Goal: Use online tool/utility: Utilize a website feature to perform a specific function

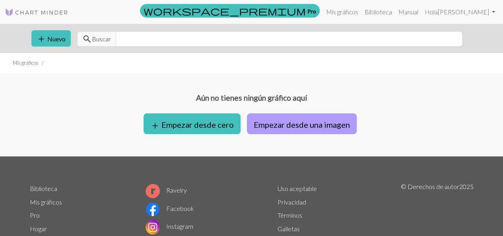
click at [275, 125] on font "Empezar desde una imagen" at bounding box center [302, 125] width 96 height 10
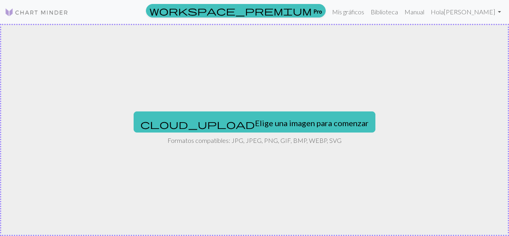
click at [275, 125] on font "Elige una imagen para comenzar" at bounding box center [312, 123] width 114 height 10
type input "C:\fakepath\NewRtfGR_200x200.jpeg"
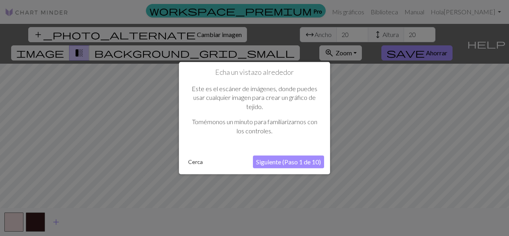
click at [259, 162] on font "Siguiente (Paso 1 de 10)" at bounding box center [288, 162] width 65 height 8
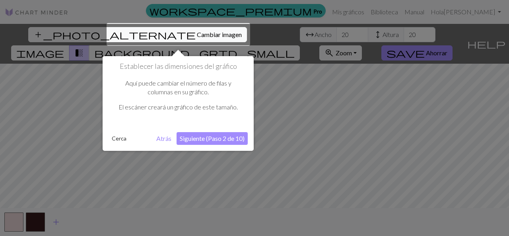
click at [216, 136] on font "Siguiente (Paso 2 de 10)" at bounding box center [212, 138] width 65 height 8
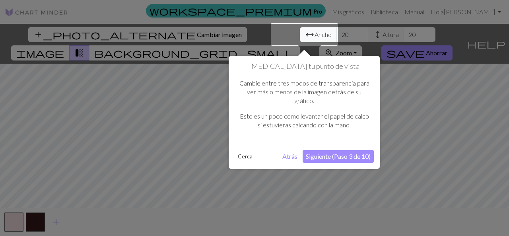
click at [349, 157] on font "Siguiente (Paso 3 de 10)" at bounding box center [338, 156] width 65 height 8
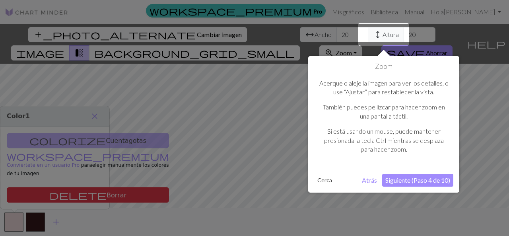
click at [420, 181] on font "Siguiente (Paso 4 de 10)" at bounding box center [418, 180] width 65 height 8
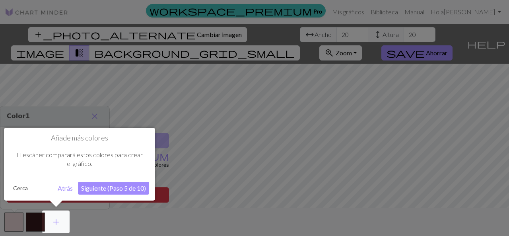
click at [16, 188] on font "Cerca" at bounding box center [20, 188] width 15 height 7
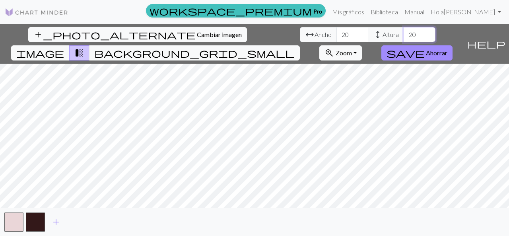
click at [404, 35] on input "20" at bounding box center [420, 34] width 32 height 15
click at [404, 30] on input "21" at bounding box center [420, 34] width 32 height 15
click at [404, 30] on input "22" at bounding box center [420, 34] width 32 height 15
click at [404, 30] on input "23" at bounding box center [420, 34] width 32 height 15
click at [404, 30] on input "24" at bounding box center [420, 34] width 32 height 15
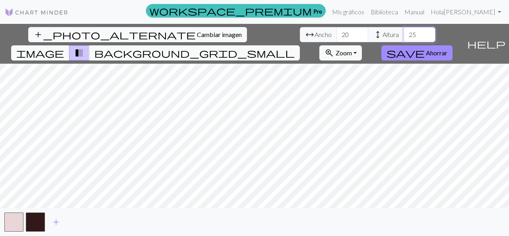
click at [404, 30] on input "25" at bounding box center [420, 34] width 32 height 15
click at [404, 30] on input "26" at bounding box center [420, 34] width 32 height 15
type input "27"
click at [404, 30] on input "27" at bounding box center [420, 34] width 32 height 15
click at [337, 31] on input "21" at bounding box center [353, 34] width 32 height 15
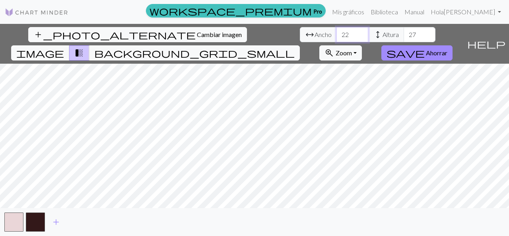
click at [337, 31] on input "22" at bounding box center [353, 34] width 32 height 15
click at [337, 31] on input "23" at bounding box center [353, 34] width 32 height 15
click at [337, 31] on input "24" at bounding box center [353, 34] width 32 height 15
click at [337, 31] on input "25" at bounding box center [353, 34] width 32 height 15
click at [337, 31] on input "26" at bounding box center [353, 34] width 32 height 15
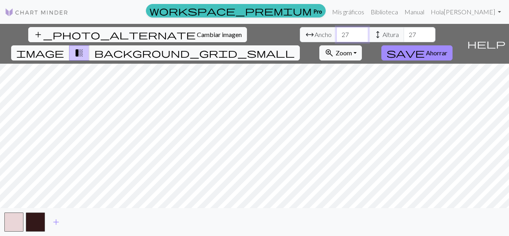
click at [337, 31] on input "27" at bounding box center [353, 34] width 32 height 15
click at [337, 31] on input "28" at bounding box center [353, 34] width 32 height 15
click at [337, 31] on input "29" at bounding box center [353, 34] width 32 height 15
click at [337, 31] on input "30" at bounding box center [353, 34] width 32 height 15
click at [337, 31] on input "31" at bounding box center [353, 34] width 32 height 15
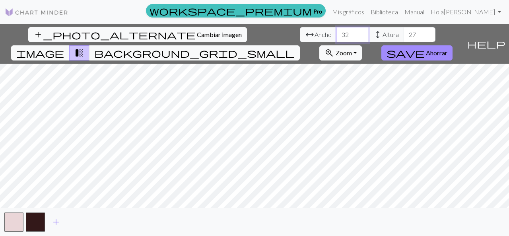
click at [337, 31] on input "32" at bounding box center [353, 34] width 32 height 15
click at [337, 31] on input "33" at bounding box center [353, 34] width 32 height 15
click at [337, 31] on input "34" at bounding box center [353, 34] width 32 height 15
click at [337, 31] on input "35" at bounding box center [353, 34] width 32 height 15
click at [337, 31] on input "36" at bounding box center [353, 34] width 32 height 15
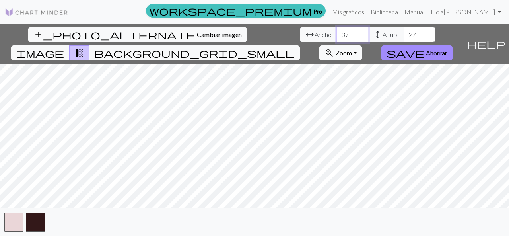
click at [337, 31] on input "37" at bounding box center [353, 34] width 32 height 15
click at [337, 31] on input "38" at bounding box center [353, 34] width 32 height 15
click at [337, 31] on input "39" at bounding box center [353, 34] width 32 height 15
type input "40"
click at [337, 31] on input "40" at bounding box center [353, 34] width 32 height 15
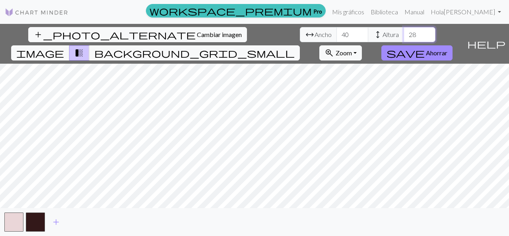
click at [404, 31] on input "28" at bounding box center [420, 34] width 32 height 15
click at [404, 31] on input "29" at bounding box center [420, 34] width 32 height 15
click at [404, 31] on input "30" at bounding box center [420, 34] width 32 height 15
click at [404, 31] on input "31" at bounding box center [420, 34] width 32 height 15
click at [404, 31] on input "32" at bounding box center [420, 34] width 32 height 15
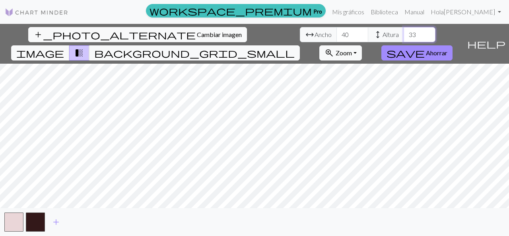
click at [404, 31] on input "33" at bounding box center [420, 34] width 32 height 15
click at [404, 31] on input "34" at bounding box center [420, 34] width 32 height 15
click at [404, 31] on input "35" at bounding box center [420, 34] width 32 height 15
click at [404, 31] on input "36" at bounding box center [420, 34] width 32 height 15
click at [404, 31] on input "37" at bounding box center [420, 34] width 32 height 15
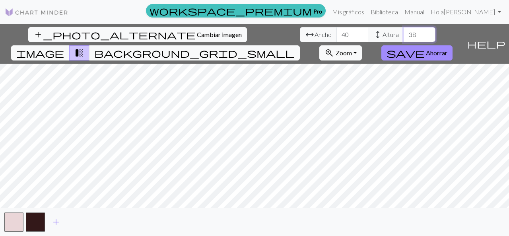
click at [404, 31] on input "38" at bounding box center [420, 34] width 32 height 15
click at [404, 31] on input "39" at bounding box center [420, 34] width 32 height 15
type input "40"
click at [404, 31] on input "40" at bounding box center [420, 34] width 32 height 15
click at [425, 47] on span "save" at bounding box center [406, 52] width 38 height 11
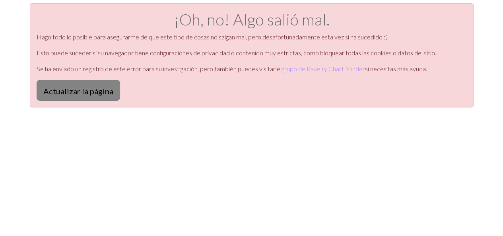
click at [100, 92] on font "Actualizar la página" at bounding box center [78, 91] width 70 height 10
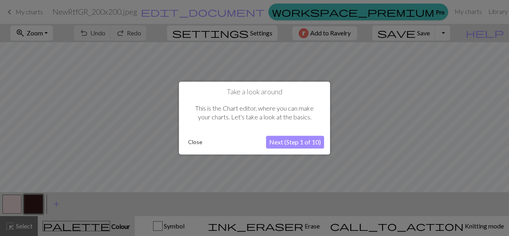
click at [194, 142] on button "Close" at bounding box center [195, 142] width 21 height 12
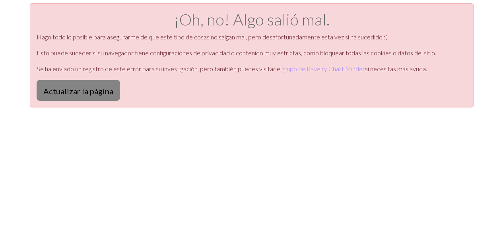
click at [59, 89] on font "Actualizar la página" at bounding box center [78, 91] width 70 height 10
click at [107, 86] on font "Actualizar la página" at bounding box center [78, 90] width 70 height 10
click at [86, 96] on button "Actualizar la página" at bounding box center [79, 90] width 84 height 21
click at [107, 97] on button "Actualizar la página" at bounding box center [79, 90] width 84 height 21
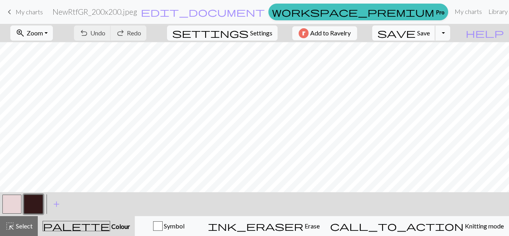
click at [436, 27] on button "save Save Save" at bounding box center [403, 32] width 63 height 15
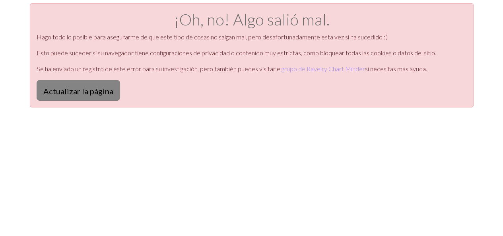
drag, startPoint x: 103, startPoint y: 90, endPoint x: 74, endPoint y: 87, distance: 28.8
click at [74, 87] on font "Actualizar la página" at bounding box center [78, 91] width 70 height 10
drag, startPoint x: 0, startPoint y: 0, endPoint x: 451, endPoint y: 2, distance: 450.8
click at [451, 2] on html "Este sitio web utiliza cookies para garantizar que obtenga la mejor experiencia…" at bounding box center [251, 118] width 503 height 236
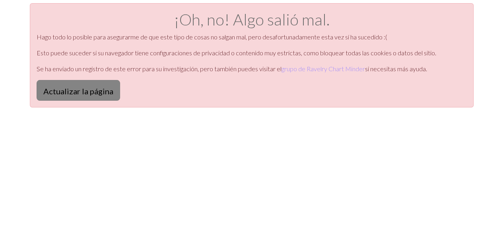
click at [108, 82] on button "Actualizar la página" at bounding box center [79, 90] width 84 height 21
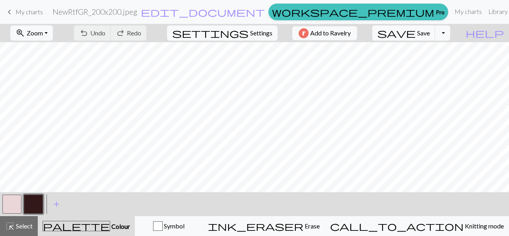
click at [416, 36] on span "save" at bounding box center [397, 32] width 38 height 11
click at [430, 36] on span "Save" at bounding box center [423, 33] width 13 height 8
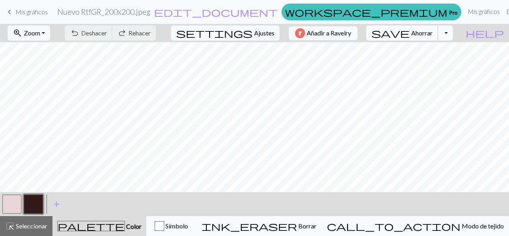
click at [442, 31] on div "Chart saved" at bounding box center [254, 15] width 509 height 31
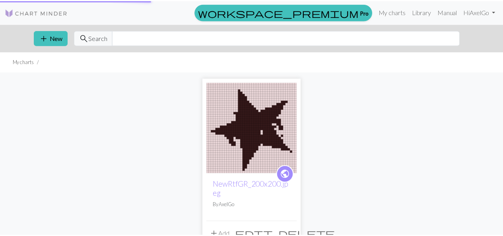
scroll to position [21, 0]
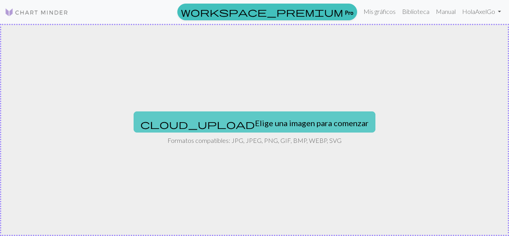
click at [255, 123] on font "Elige una imagen para comenzar" at bounding box center [312, 123] width 114 height 10
type input "C:\fakepath\pedido B.png"
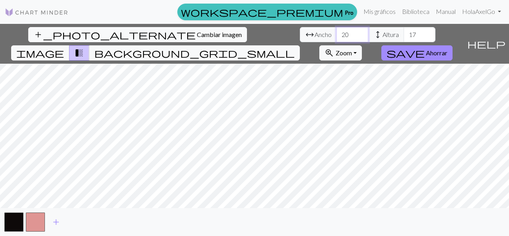
click at [337, 33] on input "20" at bounding box center [353, 34] width 32 height 15
type input "2"
type input "40"
click at [404, 32] on input "17" at bounding box center [420, 34] width 32 height 15
type input "1"
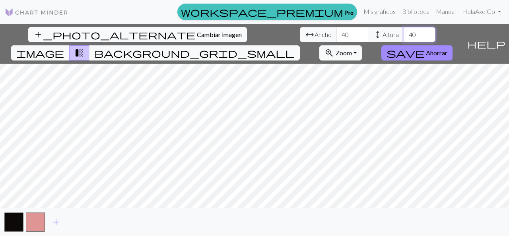
type input "40"
click at [453, 45] on button "save Ahorrar" at bounding box center [417, 52] width 71 height 15
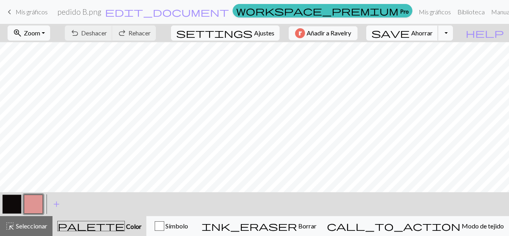
click at [433, 33] on font "Ahorrar" at bounding box center [421, 33] width 21 height 8
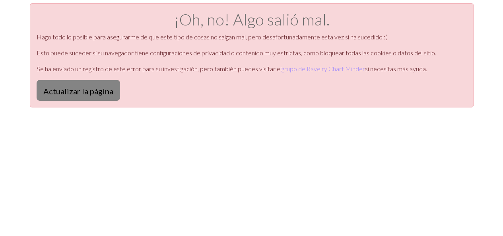
click at [90, 87] on font "Actualizar la página" at bounding box center [78, 91] width 70 height 10
